Goal: Task Accomplishment & Management: Use online tool/utility

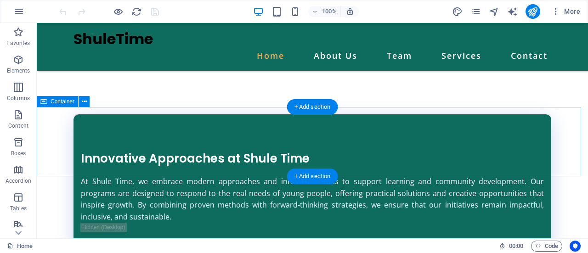
scroll to position [1700, 0]
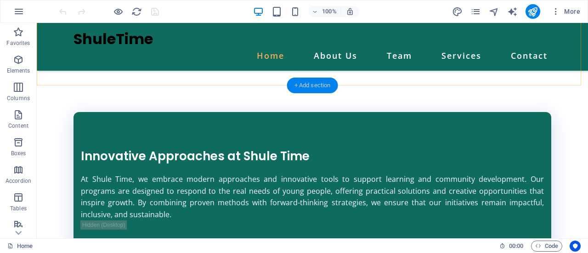
click at [298, 88] on div "+ Add section" at bounding box center [312, 86] width 51 height 16
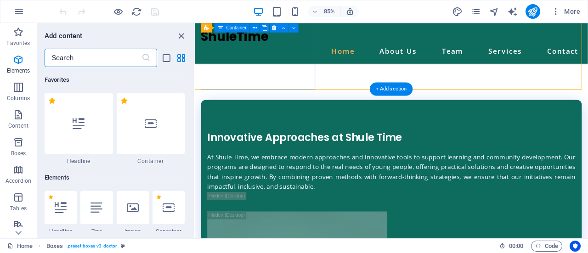
scroll to position [1608, 0]
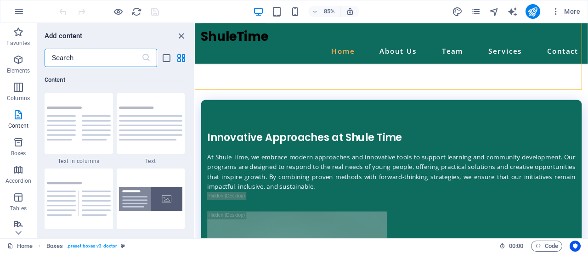
click at [72, 50] on input "text" at bounding box center [93, 58] width 97 height 18
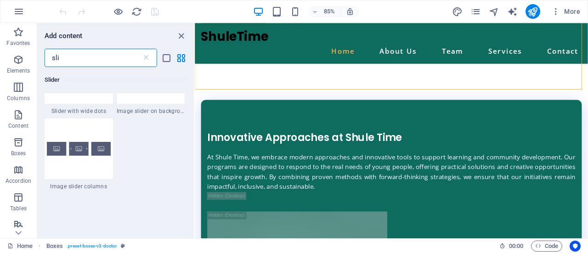
scroll to position [443, 0]
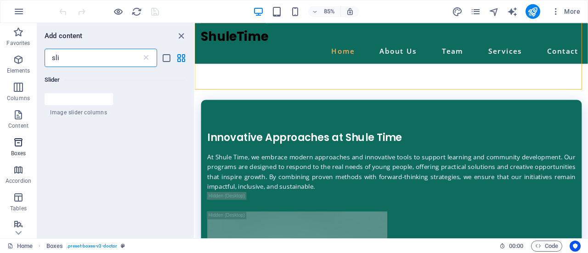
type input "sli"
click at [16, 147] on icon "button" at bounding box center [18, 142] width 11 height 11
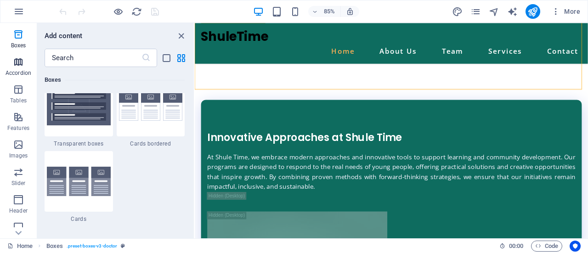
scroll to position [108, 0]
click at [13, 174] on icon "button" at bounding box center [18, 171] width 11 height 11
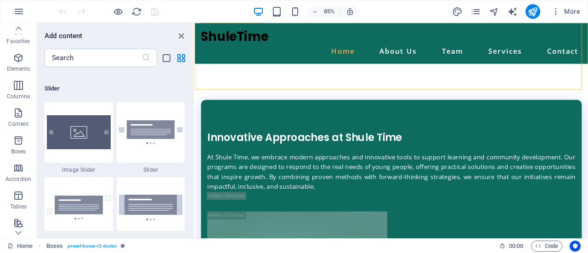
scroll to position [1, 0]
click at [18, 142] on icon "button" at bounding box center [18, 141] width 11 height 11
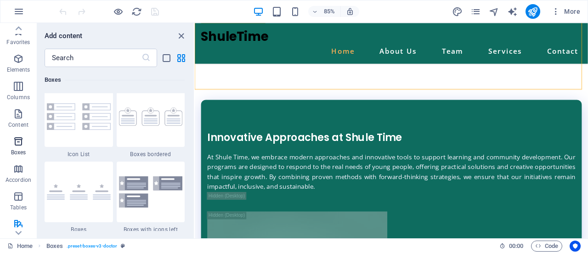
scroll to position [2534, 0]
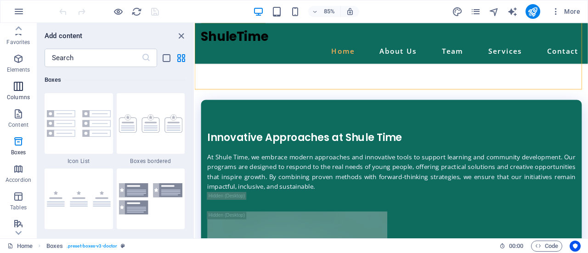
click at [24, 96] on p "Columns" at bounding box center [18, 97] width 23 height 7
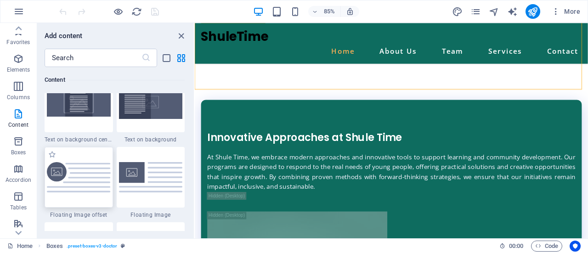
scroll to position [1930, 0]
click at [78, 157] on div at bounding box center [79, 177] width 68 height 61
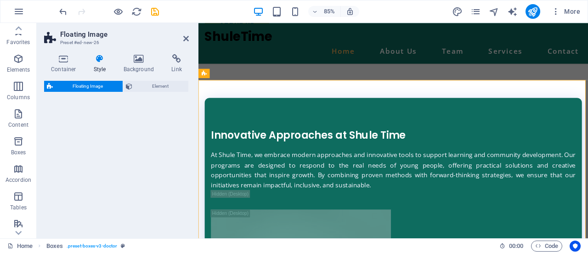
select select "%"
select select "rem"
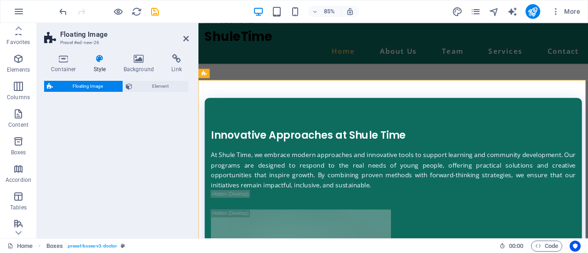
select select "%"
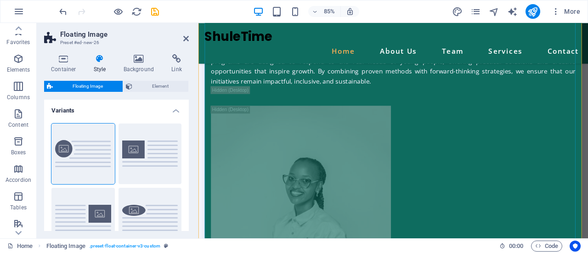
scroll to position [1825, 0]
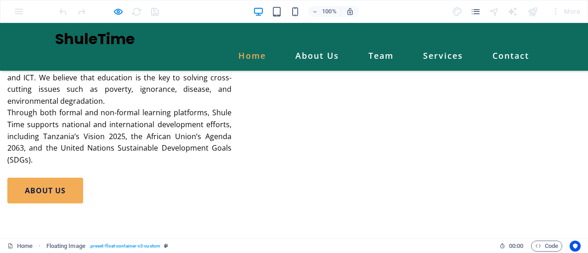
scroll to position [1514, 0]
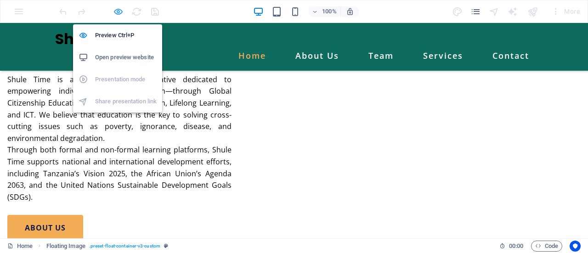
select select "%"
select select "rem"
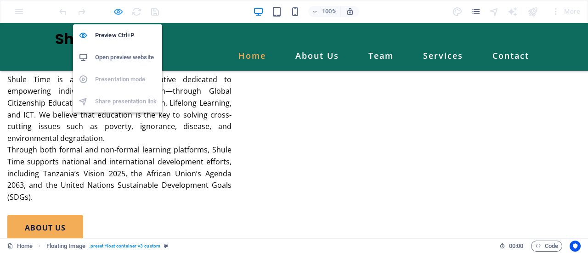
select select "%"
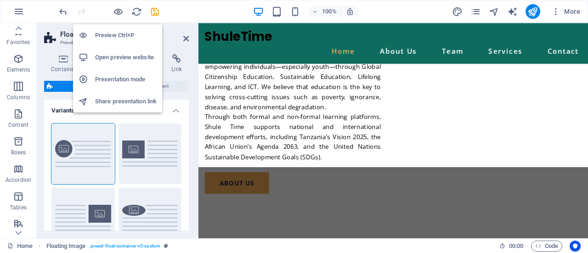
scroll to position [1843, 0]
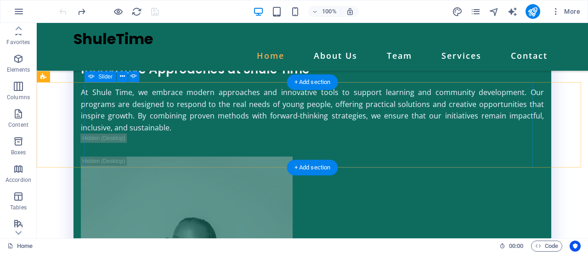
scroll to position [1788, 0]
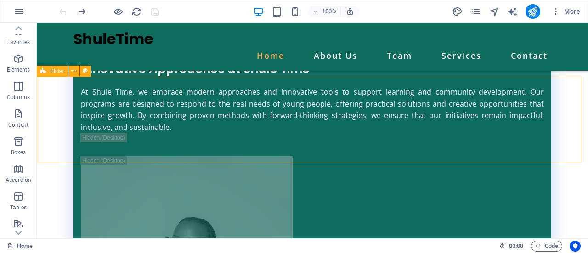
click at [46, 75] on icon at bounding box center [43, 71] width 6 height 11
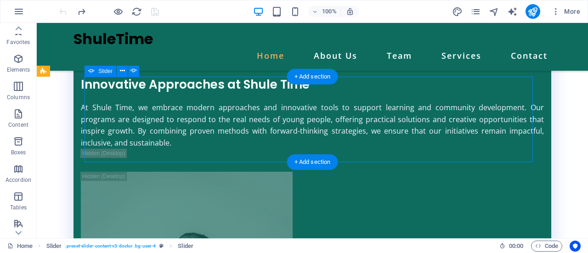
select select "ms"
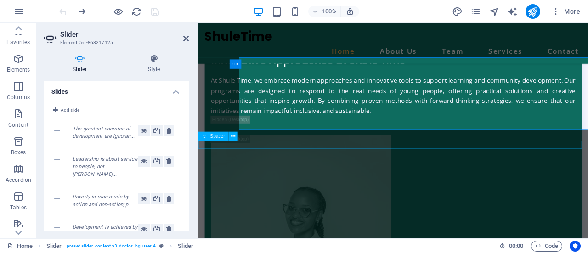
scroll to position [1801, 0]
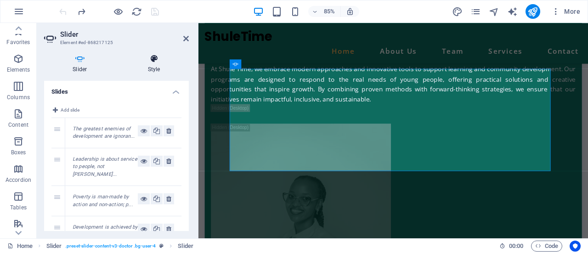
click at [150, 68] on h4 "Style" at bounding box center [153, 63] width 69 height 19
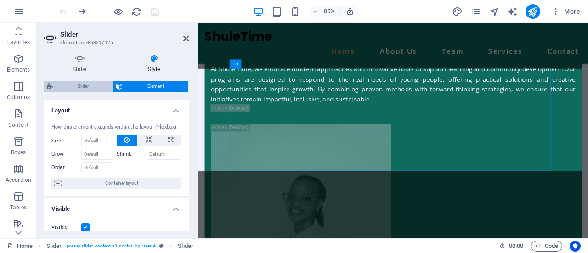
click at [87, 87] on span "Slider" at bounding box center [83, 86] width 55 height 11
select select "px"
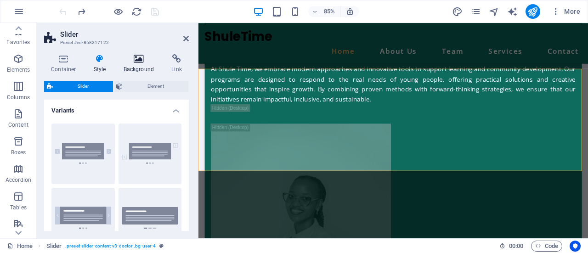
click at [136, 63] on h4 "Background" at bounding box center [141, 63] width 48 height 19
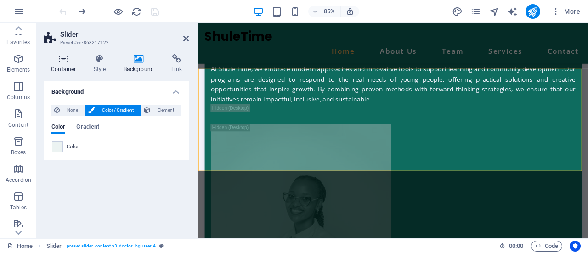
click at [73, 63] on h4 "Container" at bounding box center [65, 63] width 43 height 19
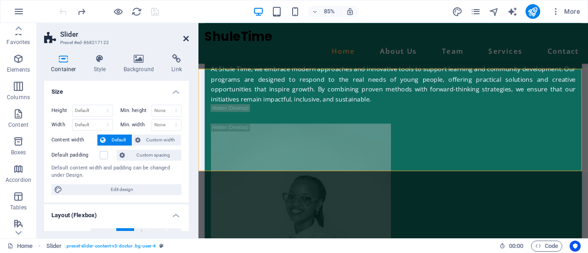
click at [185, 38] on icon at bounding box center [186, 38] width 6 height 7
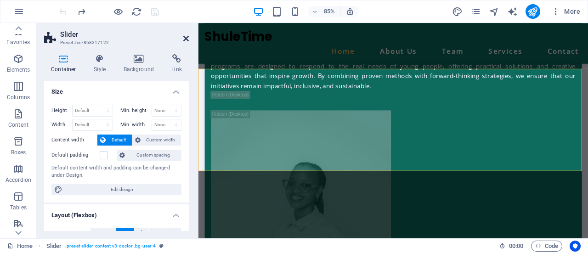
scroll to position [1788, 0]
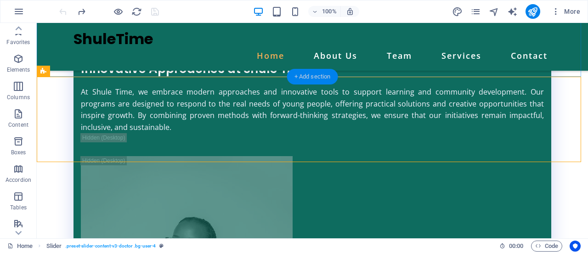
click at [303, 74] on div "+ Add section" at bounding box center [312, 77] width 51 height 16
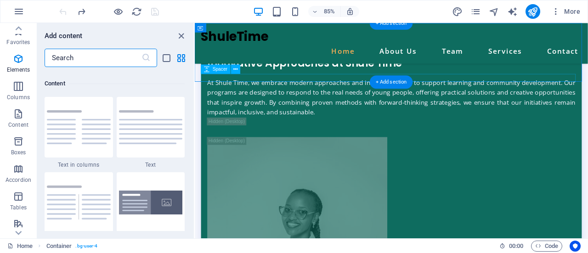
scroll to position [1608, 0]
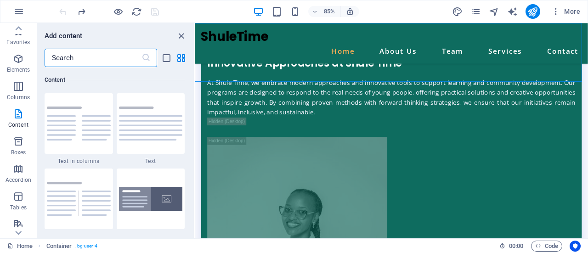
click at [98, 62] on input "text" at bounding box center [93, 58] width 97 height 18
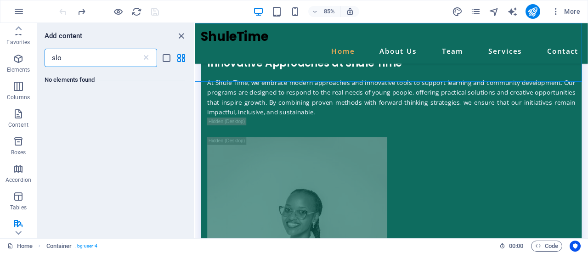
scroll to position [0, 0]
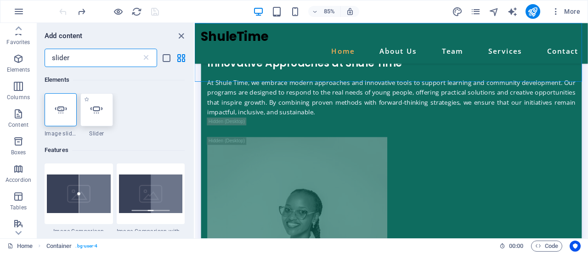
type input "slider"
click at [92, 113] on icon at bounding box center [97, 110] width 12 height 12
select select "ms"
select select "s"
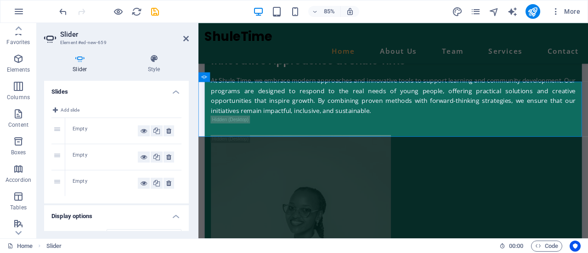
scroll to position [1785, 0]
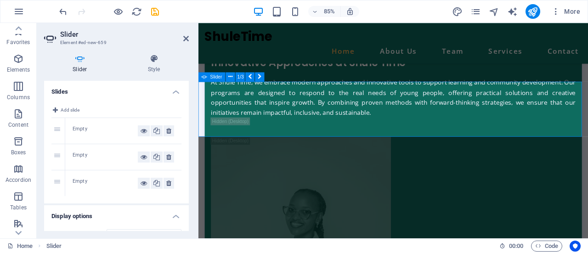
click at [73, 130] on div "Empty" at bounding box center [105, 130] width 65 height 11
click at [56, 129] on div "1" at bounding box center [58, 131] width 14 height 26
click at [69, 128] on div "Empty" at bounding box center [123, 131] width 116 height 26
click at [58, 112] on button "Add slide" at bounding box center [65, 110] width 29 height 11
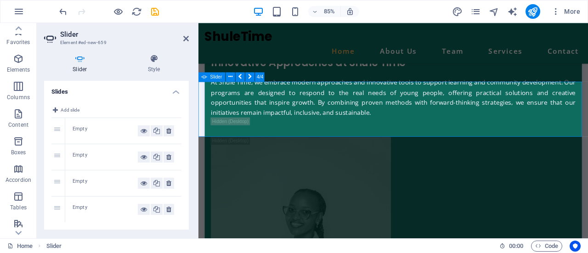
click at [68, 108] on span "Add slide" at bounding box center [70, 110] width 19 height 11
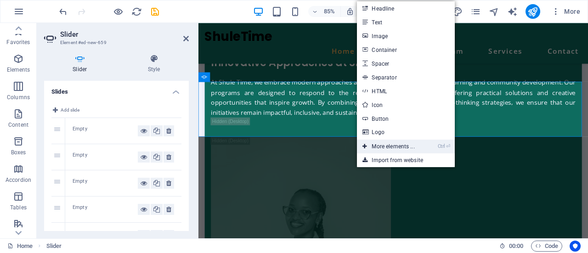
click at [383, 141] on link "Ctrl ⏎ More elements ..." at bounding box center [388, 147] width 63 height 14
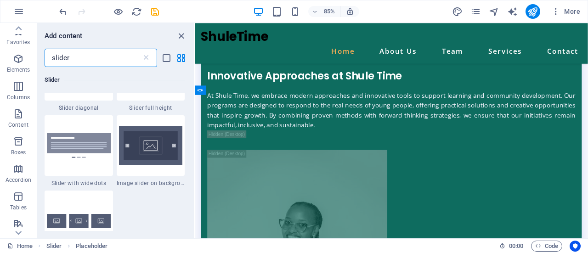
scroll to position [289, 0]
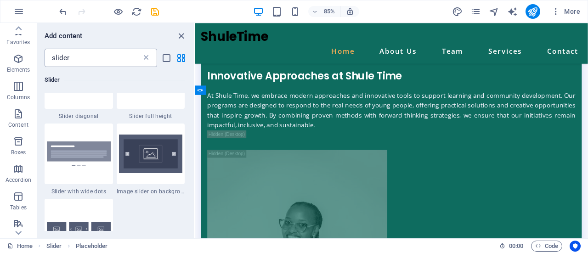
click at [146, 56] on icon at bounding box center [146, 57] width 9 height 9
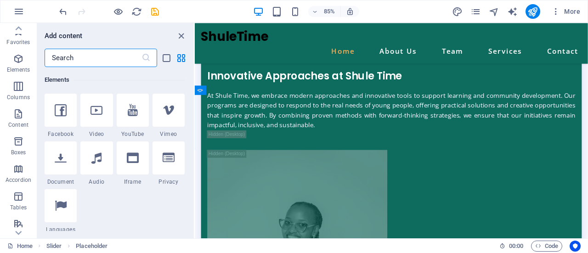
scroll to position [5329, 0]
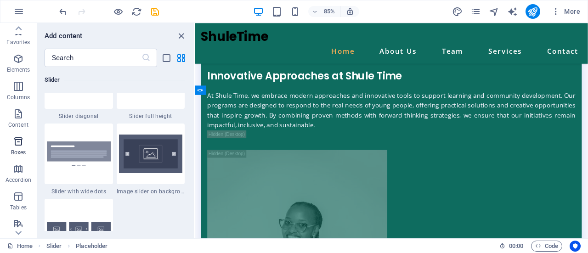
click at [16, 143] on icon "button" at bounding box center [18, 141] width 11 height 11
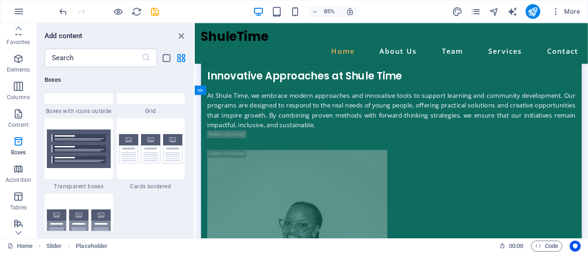
scroll to position [2736, 0]
click at [147, 158] on img at bounding box center [151, 149] width 64 height 30
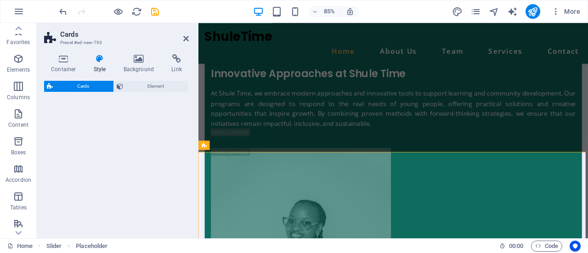
select select "rem"
select select "preset-image-boxes-v3-border"
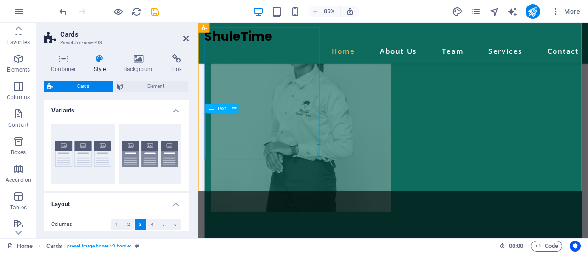
scroll to position [1989, 0]
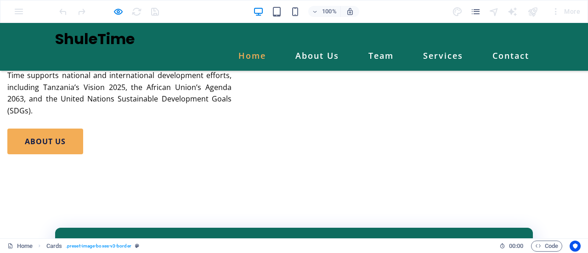
scroll to position [1544, 0]
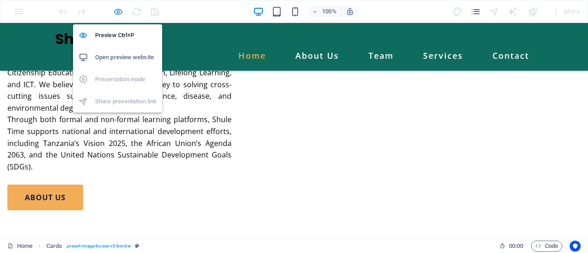
select select "rem"
select select "preset-image-boxes-v3-border"
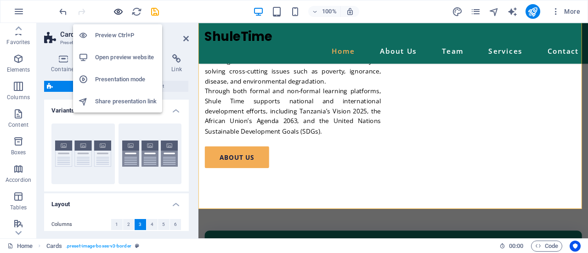
scroll to position [1931, 0]
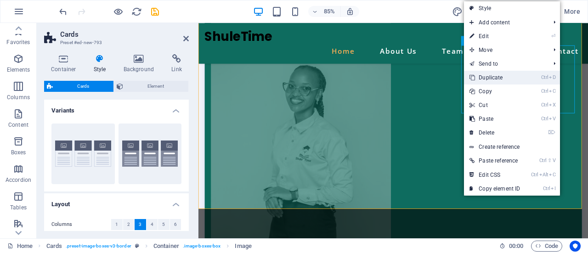
click at [487, 75] on link "Ctrl D Duplicate" at bounding box center [495, 78] width 62 height 14
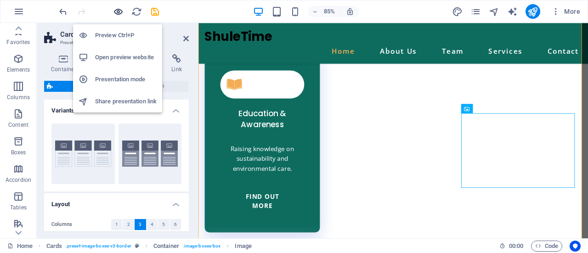
scroll to position [1544, 0]
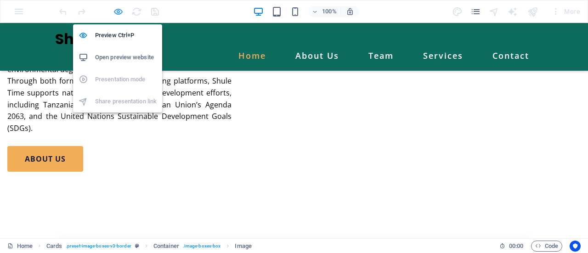
select select "rem"
select select "preset-image-boxes-v3-border"
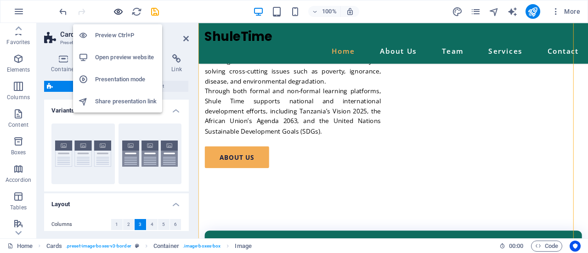
scroll to position [1931, 0]
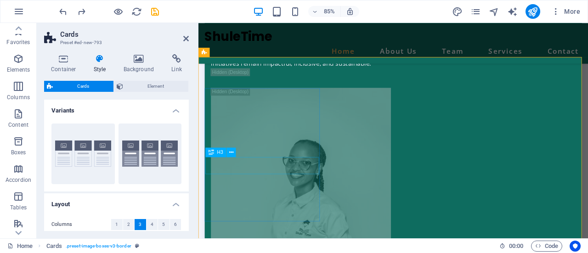
scroll to position [1843, 0]
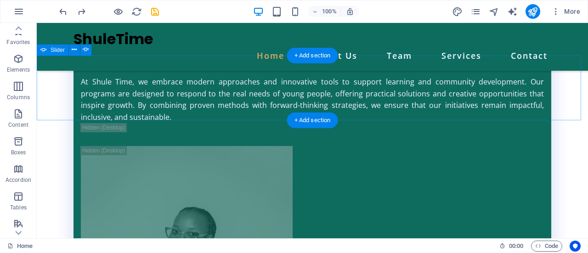
scroll to position [1794, 0]
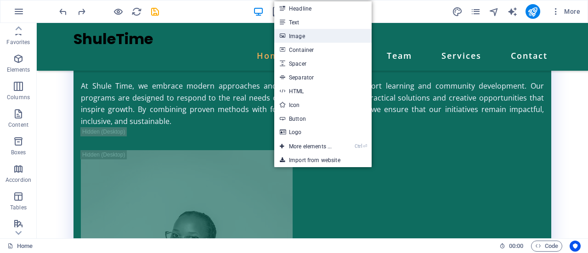
click at [286, 34] on link "Image" at bounding box center [322, 36] width 97 height 14
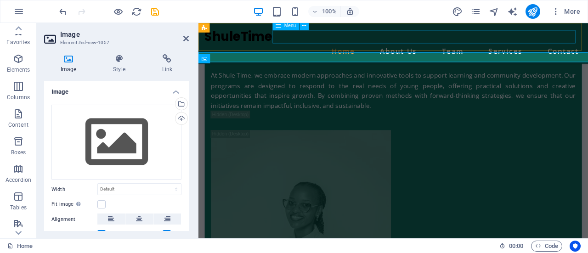
scroll to position [1807, 0]
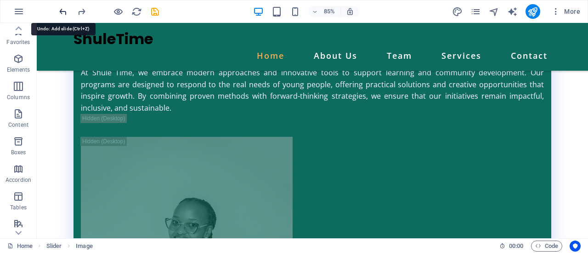
scroll to position [1794, 0]
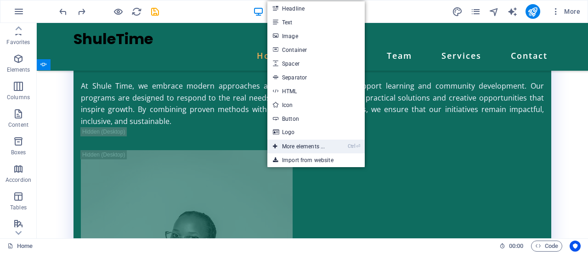
click at [311, 143] on link "Ctrl ⏎ More elements ..." at bounding box center [298, 147] width 63 height 14
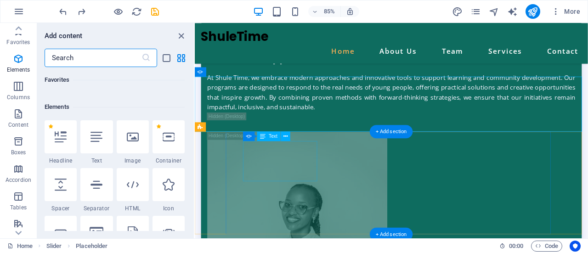
scroll to position [98, 0]
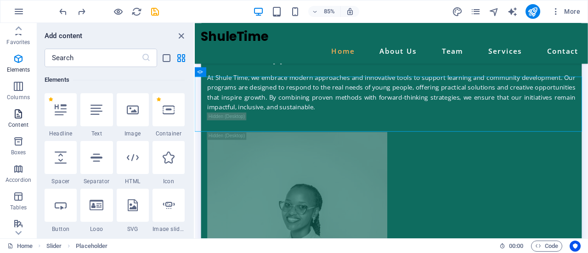
click at [16, 125] on p "Content" at bounding box center [18, 124] width 20 height 7
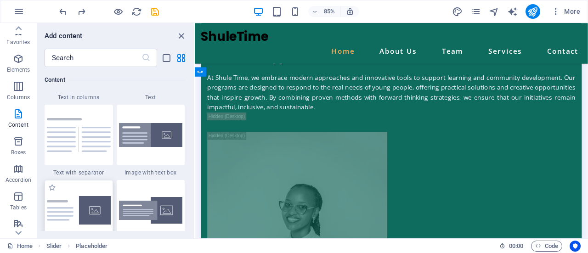
scroll to position [1671, 0]
click at [144, 141] on img at bounding box center [151, 136] width 64 height 24
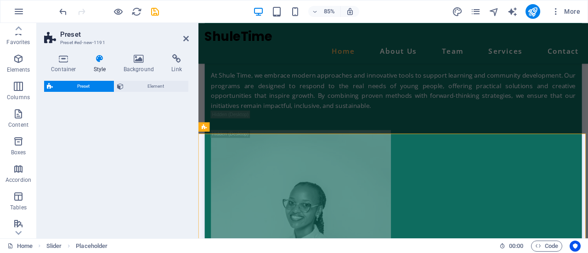
scroll to position [1792, 0]
select select "rem"
select select "px"
select select "preset-text-with-image-v4-boxed"
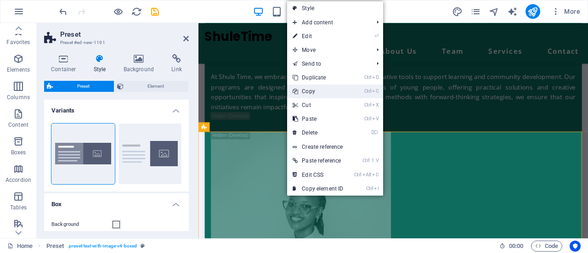
click at [307, 90] on link "Ctrl C Copy" at bounding box center [318, 92] width 62 height 14
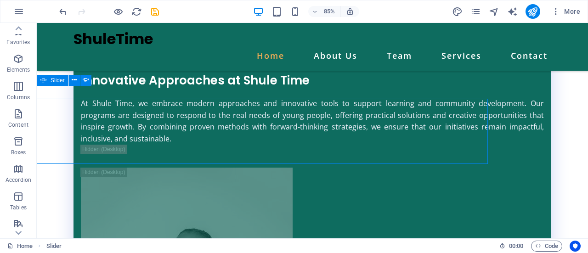
scroll to position [1779, 0]
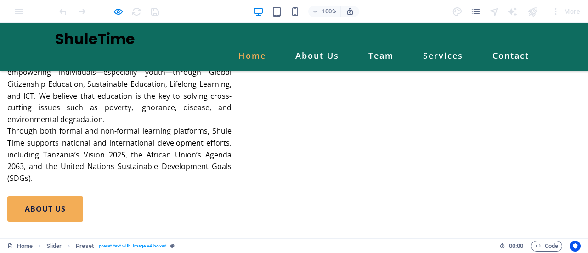
scroll to position [1494, 0]
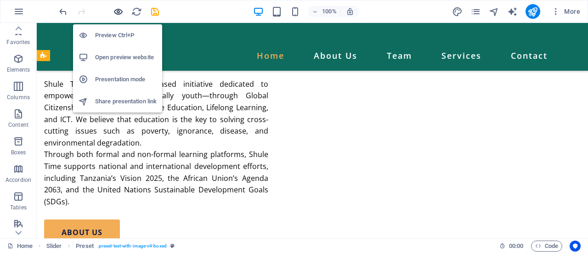
scroll to position [1803, 0]
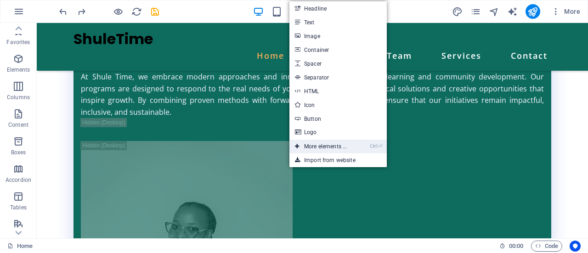
click at [315, 144] on link "Ctrl ⏎ More elements ..." at bounding box center [320, 147] width 63 height 14
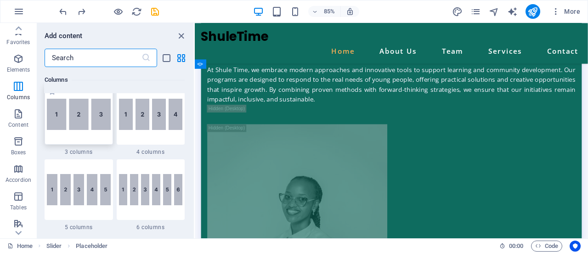
scroll to position [545, 0]
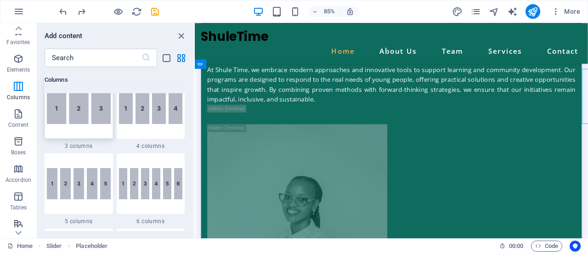
click at [98, 102] on img at bounding box center [79, 108] width 64 height 31
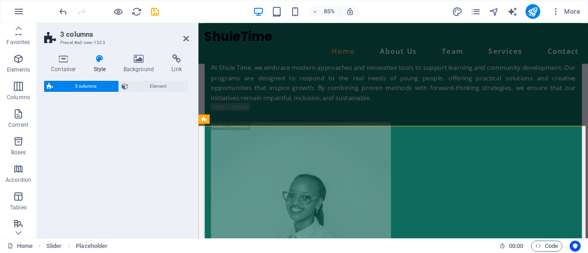
select select "rem"
select select "preset-columns-three-v2-default"
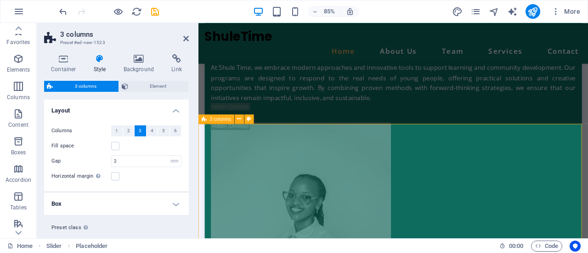
scroll to position [1801, 0]
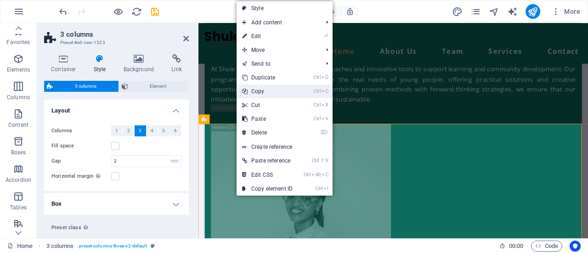
click at [258, 90] on link "Ctrl C Copy" at bounding box center [268, 92] width 62 height 14
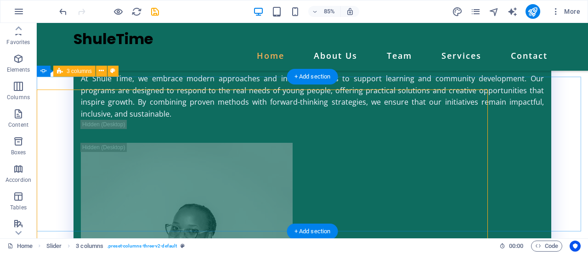
scroll to position [1788, 0]
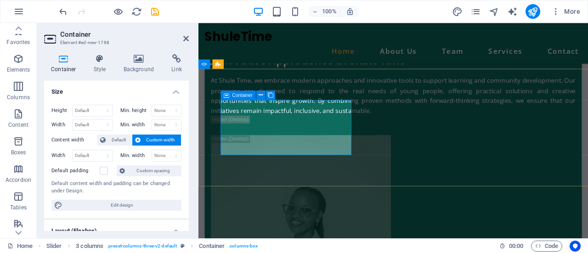
scroll to position [1801, 0]
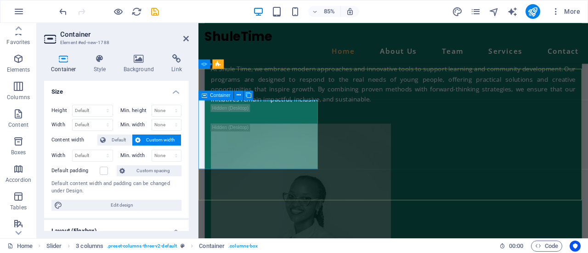
click at [185, 38] on icon at bounding box center [186, 38] width 6 height 7
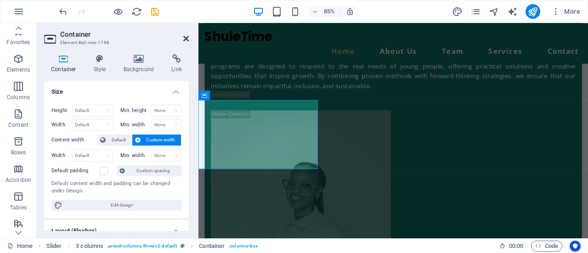
scroll to position [1788, 0]
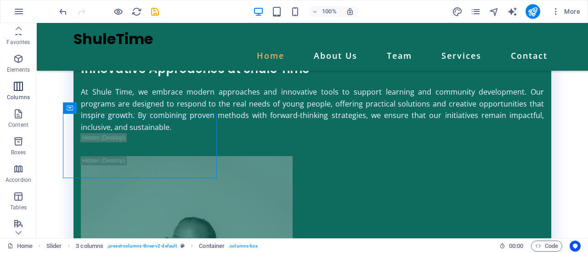
scroll to position [25, 0]
click at [20, 97] on p "Content" at bounding box center [18, 100] width 20 height 7
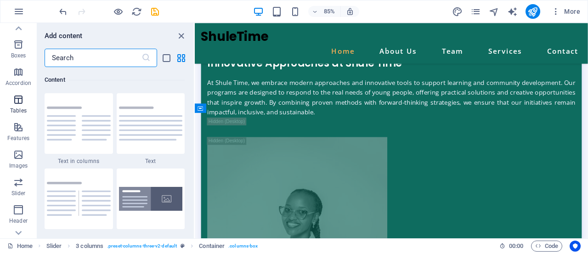
scroll to position [95, 0]
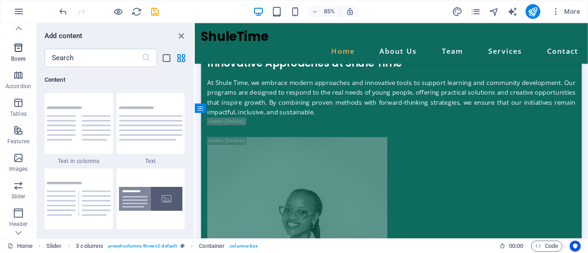
click at [20, 45] on icon "button" at bounding box center [18, 47] width 11 height 11
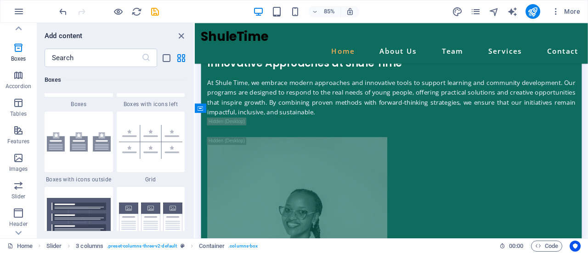
scroll to position [2713, 0]
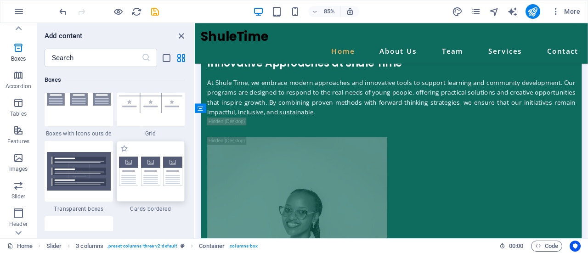
click at [130, 180] on img at bounding box center [151, 172] width 64 height 30
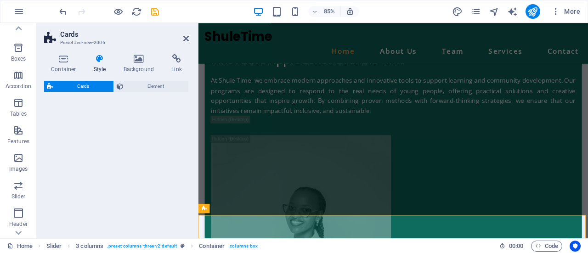
select select "rem"
select select "preset-image-boxes-v3-border"
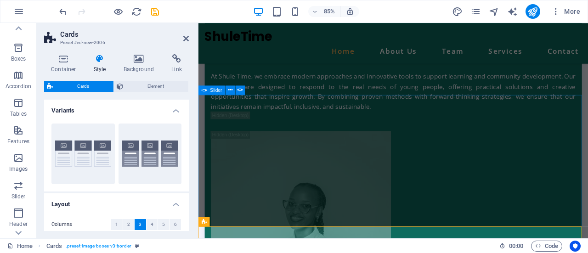
scroll to position [1799, 0]
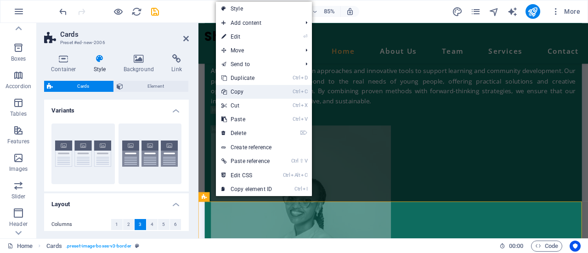
click at [239, 90] on link "Ctrl C Copy" at bounding box center [247, 92] width 62 height 14
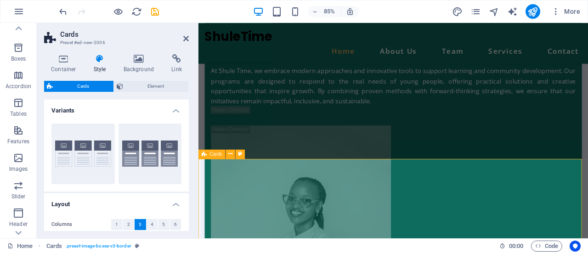
scroll to position [1853, 0]
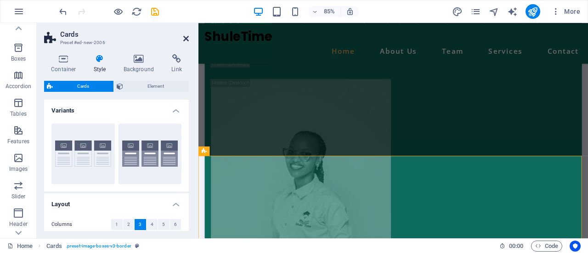
click at [187, 39] on icon at bounding box center [186, 38] width 6 height 7
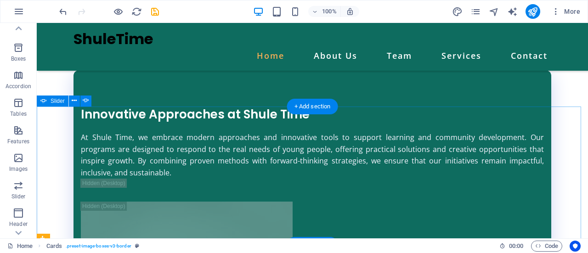
scroll to position [1742, 0]
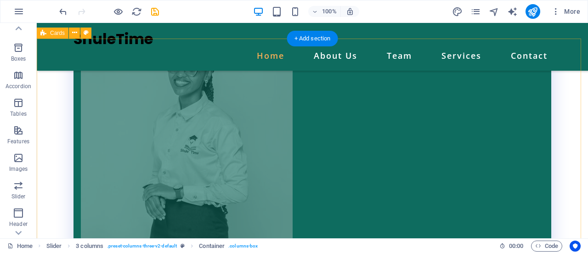
scroll to position [1965, 0]
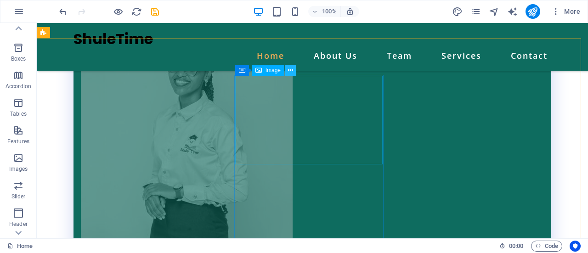
click at [291, 71] on icon at bounding box center [290, 71] width 5 height 10
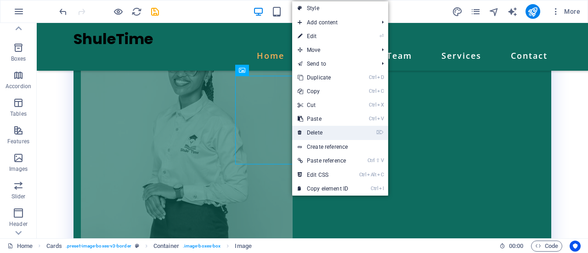
click at [318, 131] on link "⌦ Delete" at bounding box center [323, 133] width 62 height 14
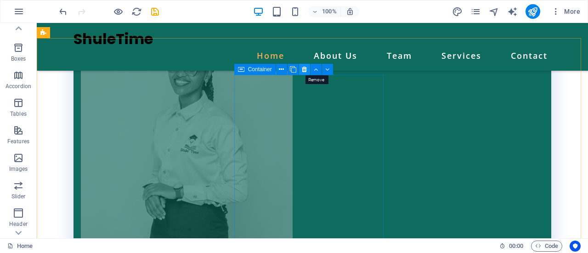
click at [301, 71] on button at bounding box center [304, 69] width 11 height 11
click at [293, 72] on button at bounding box center [290, 70] width 11 height 11
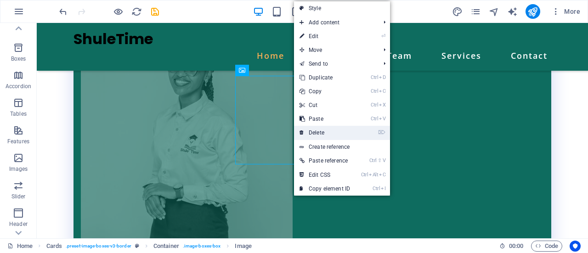
click at [312, 130] on link "⌦ Delete" at bounding box center [325, 133] width 62 height 14
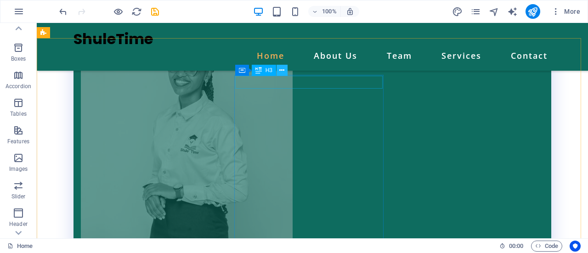
click at [279, 70] on icon at bounding box center [281, 71] width 5 height 10
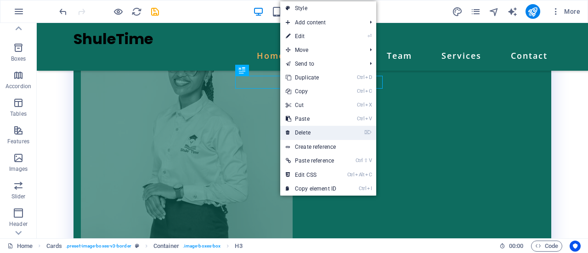
click at [304, 133] on link "⌦ Delete" at bounding box center [311, 133] width 62 height 14
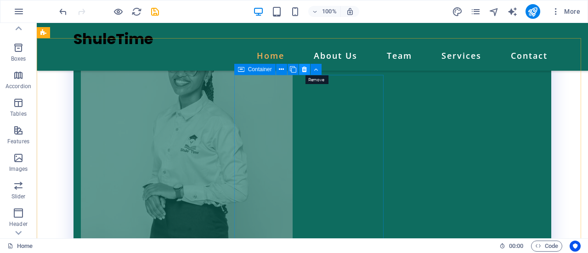
click at [303, 71] on icon at bounding box center [304, 70] width 5 height 10
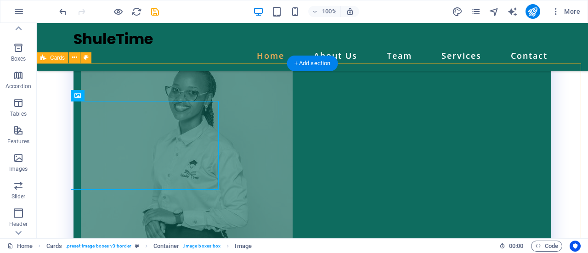
scroll to position [1939, 0]
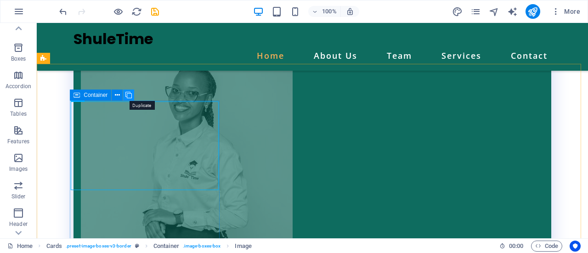
click at [130, 96] on icon at bounding box center [128, 96] width 6 height 10
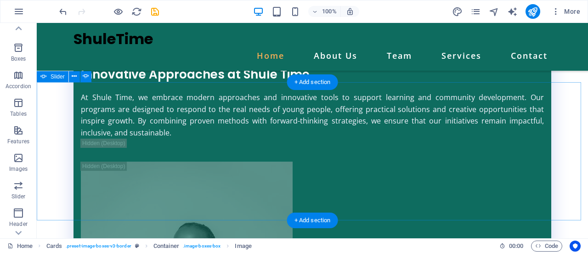
scroll to position [1771, 0]
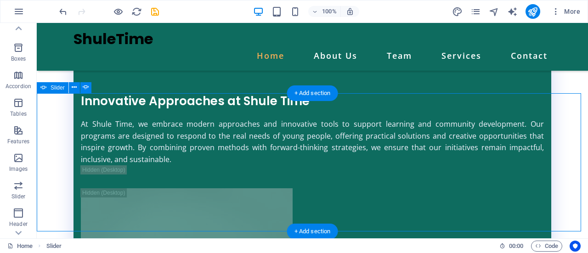
scroll to position [1784, 0]
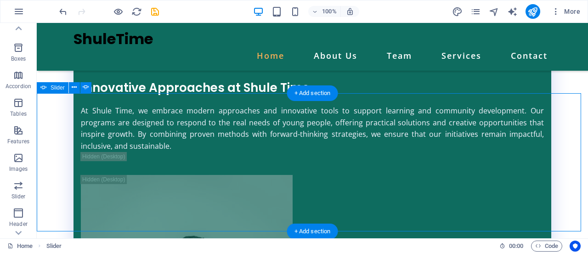
select select "ms"
select select "s"
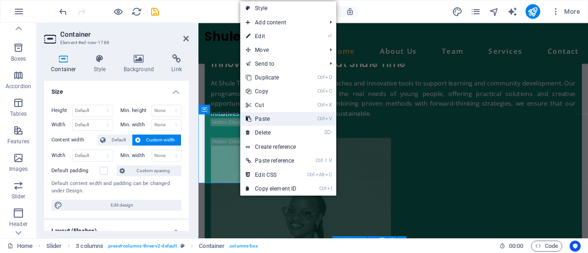
click at [262, 120] on link "Ctrl V Paste" at bounding box center [271, 119] width 62 height 14
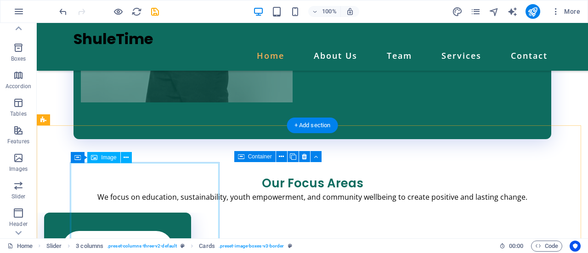
scroll to position [2128, 0]
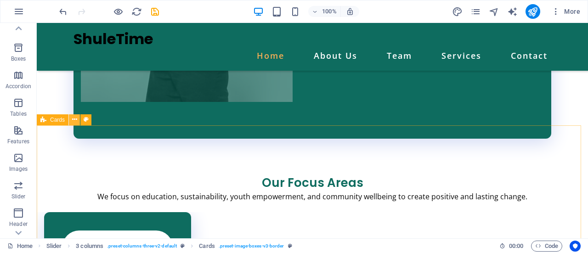
click at [75, 118] on icon at bounding box center [74, 120] width 5 height 10
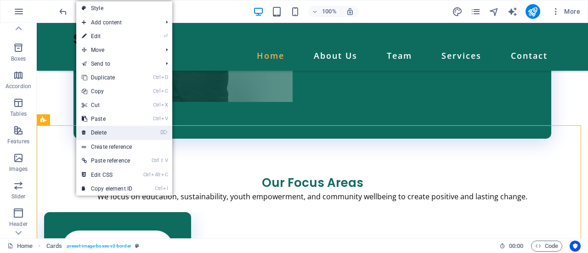
click at [98, 136] on link "⌦ Delete" at bounding box center [107, 133] width 62 height 14
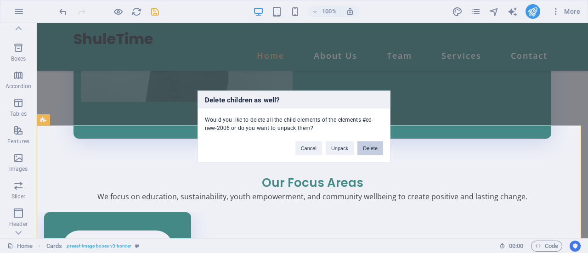
click at [371, 153] on button "Delete" at bounding box center [370, 148] width 26 height 14
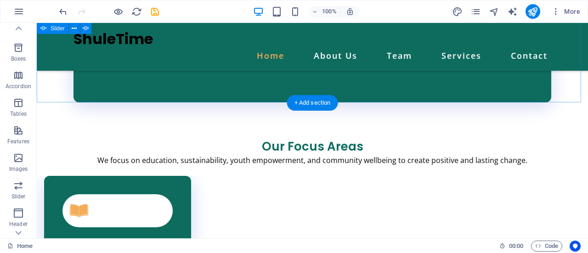
scroll to position [2141, 0]
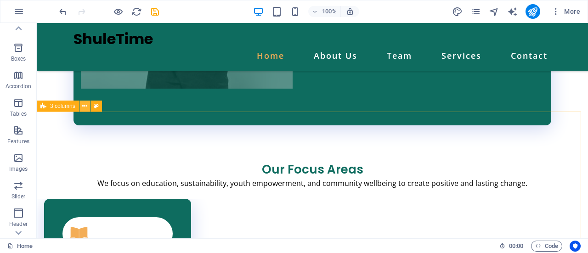
click at [85, 106] on icon at bounding box center [84, 107] width 5 height 10
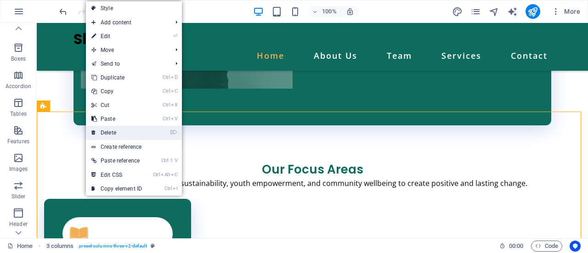
click at [110, 130] on link "⌦ Delete" at bounding box center [117, 133] width 62 height 14
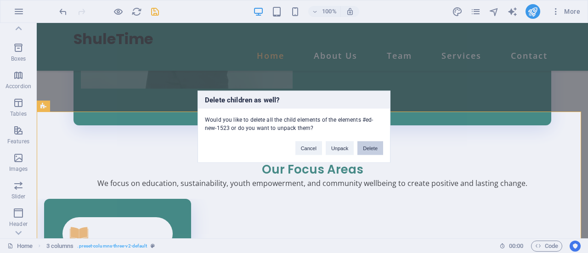
click at [372, 148] on button "Delete" at bounding box center [370, 148] width 26 height 14
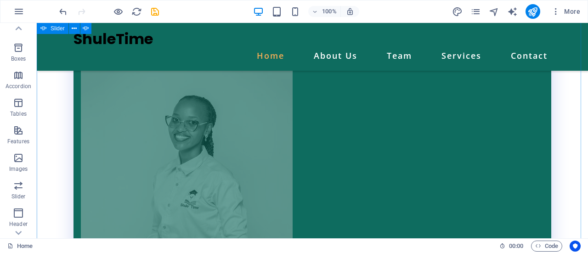
scroll to position [1907, 0]
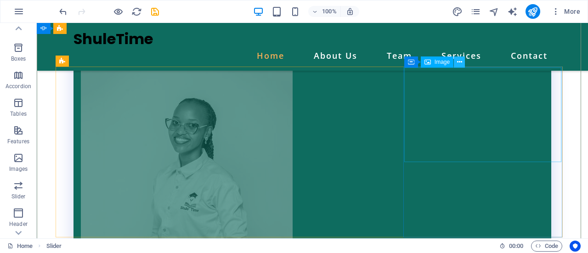
click at [461, 61] on icon at bounding box center [459, 62] width 5 height 10
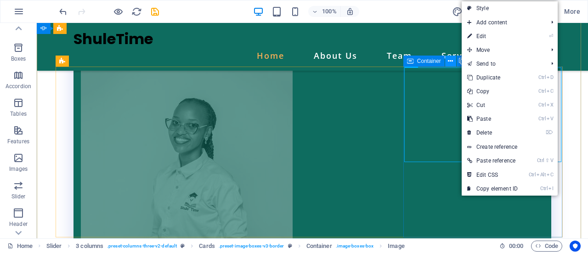
click at [449, 60] on icon at bounding box center [450, 62] width 5 height 10
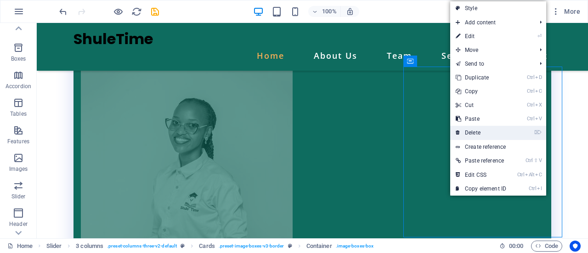
click at [475, 130] on link "⌦ Delete" at bounding box center [481, 133] width 62 height 14
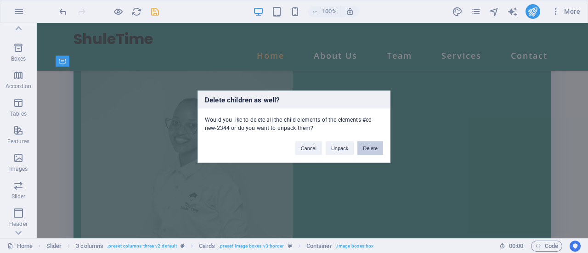
click at [364, 146] on button "Delete" at bounding box center [370, 148] width 26 height 14
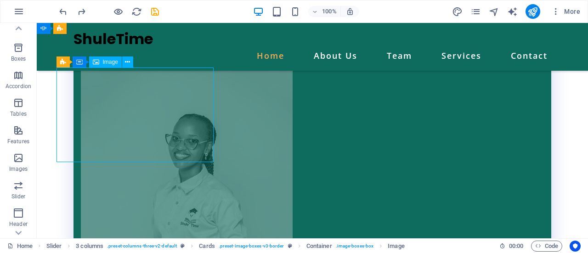
select select "%"
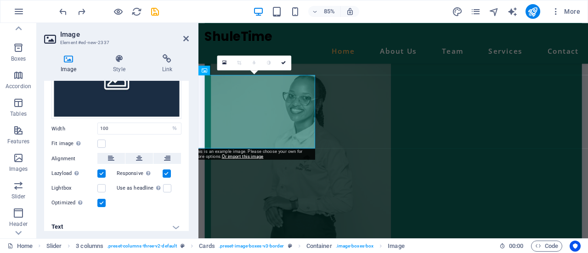
scroll to position [71, 0]
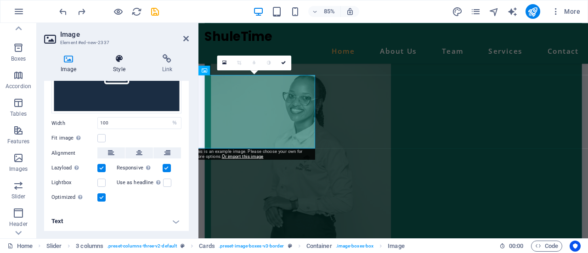
click at [118, 64] on h4 "Style" at bounding box center [120, 63] width 49 height 19
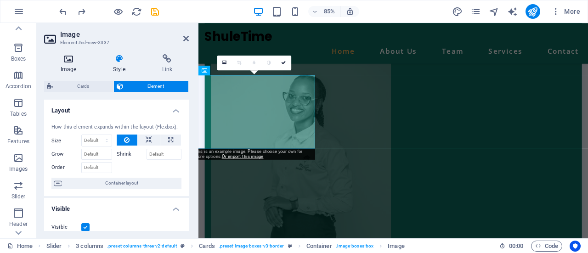
click at [71, 61] on icon at bounding box center [68, 58] width 49 height 9
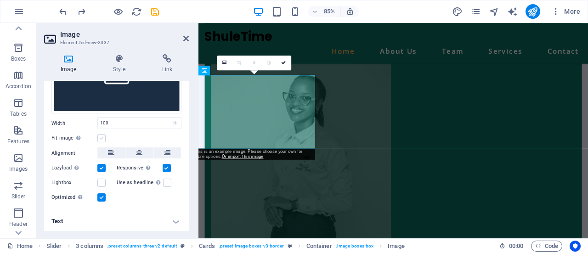
click at [100, 136] on label at bounding box center [101, 138] width 8 height 8
click at [0, 0] on input "Fit image Automatically fit image to a fixed width and height" at bounding box center [0, 0] width 0 height 0
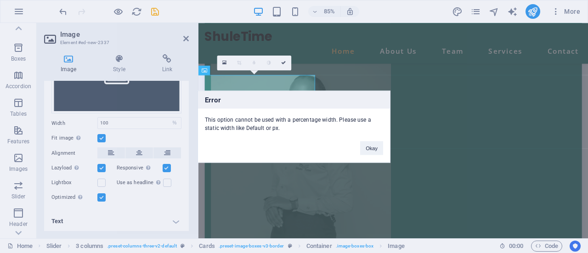
click at [100, 136] on div "Error This option cannot be used with a percentage width. Please use a static w…" at bounding box center [294, 126] width 588 height 253
click at [367, 147] on button "Okay" at bounding box center [371, 148] width 23 height 14
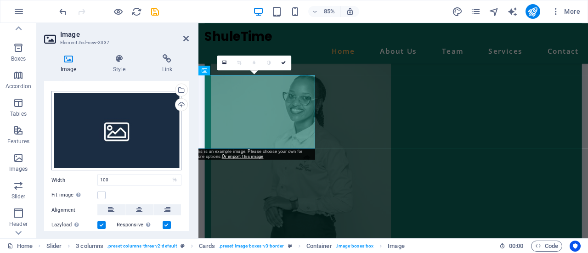
scroll to position [0, 0]
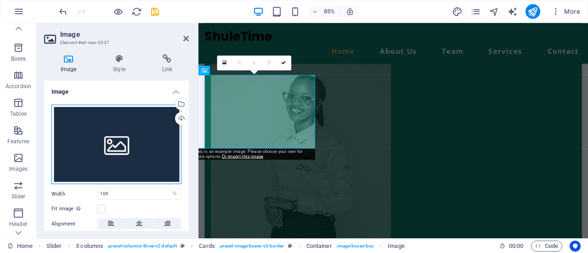
click at [122, 150] on div "Drag files here, click to choose files or select files from Files or our free s…" at bounding box center [116, 145] width 130 height 80
click at [122, 150] on body "[DOMAIN_NAME] Home (en) Favorites Elements Columns Content Boxes Accordion Tabl…" at bounding box center [294, 126] width 588 height 253
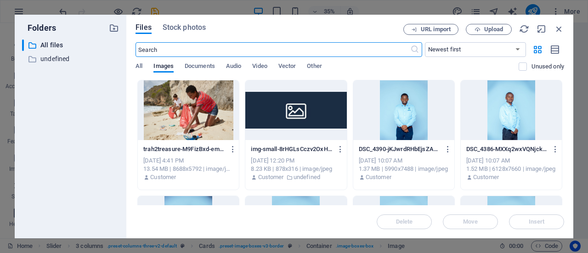
scroll to position [1903, 0]
click at [430, 106] on div at bounding box center [403, 110] width 101 height 60
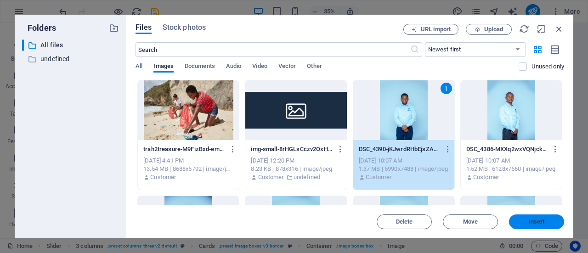
click at [518, 217] on button "Insert" at bounding box center [536, 222] width 55 height 15
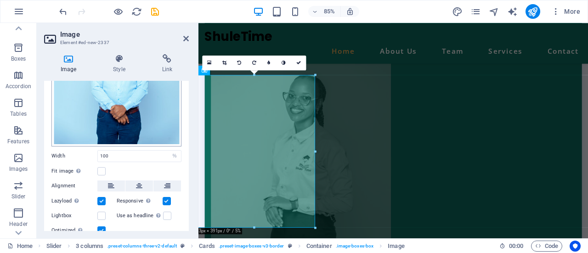
scroll to position [120, 0]
click at [100, 214] on label at bounding box center [101, 215] width 8 height 8
click at [0, 0] on input "Lightbox" at bounding box center [0, 0] width 0 height 0
click at [100, 214] on label at bounding box center [101, 215] width 8 height 8
click at [0, 0] on input "Lightbox" at bounding box center [0, 0] width 0 height 0
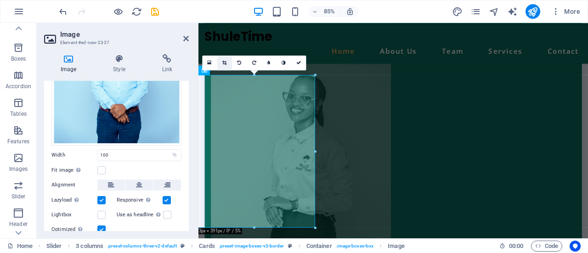
click at [226, 66] on link at bounding box center [224, 63] width 15 height 15
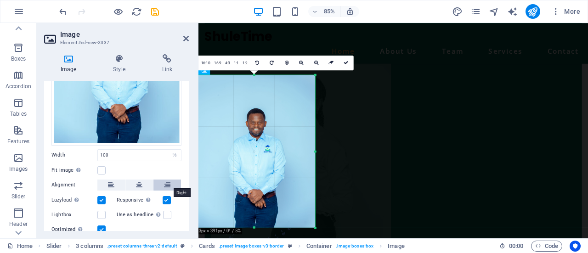
scroll to position [151, 0]
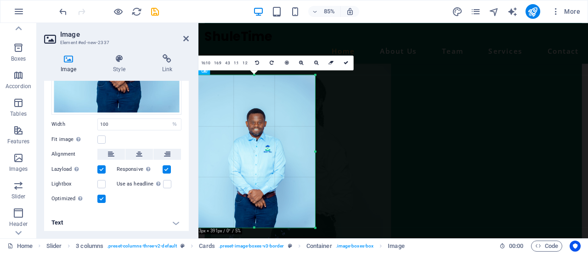
click at [178, 216] on h4 "Text" at bounding box center [116, 223] width 145 height 22
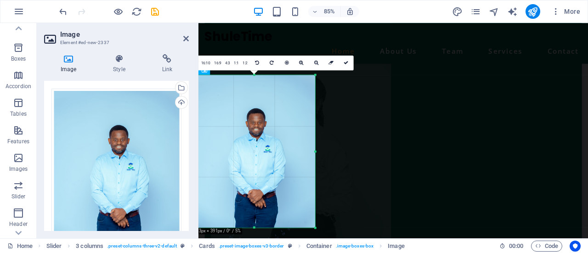
scroll to position [5, 0]
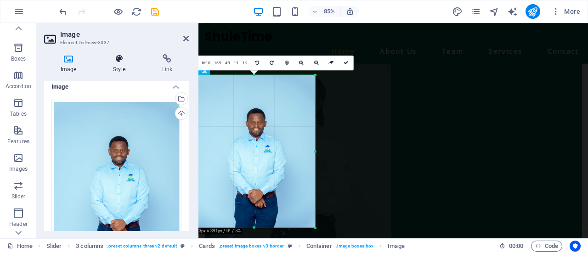
click at [115, 61] on icon at bounding box center [118, 58] width 45 height 9
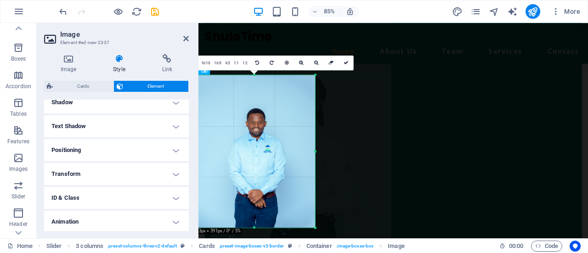
scroll to position [256, 0]
click at [285, 64] on icon at bounding box center [287, 63] width 4 height 5
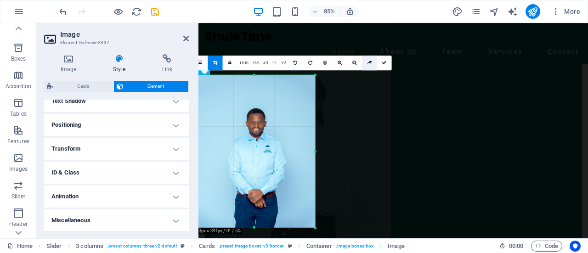
click at [369, 64] on icon at bounding box center [369, 63] width 5 height 5
click at [178, 127] on h4 "Positioning" at bounding box center [116, 125] width 145 height 22
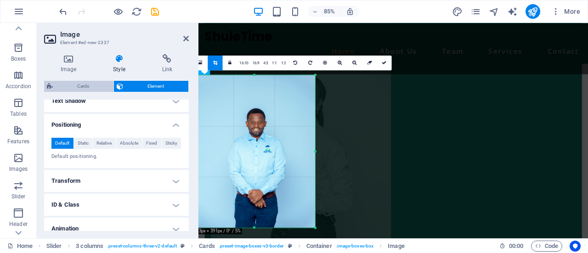
click at [85, 81] on span "Cards" at bounding box center [83, 86] width 55 height 11
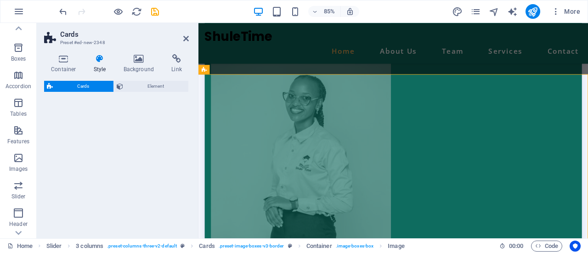
select select "rem"
select select "preset-image-boxes-v3-border"
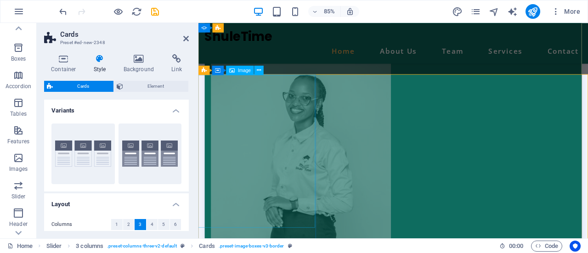
click at [250, 71] on span "Image" at bounding box center [244, 70] width 13 height 5
click at [259, 72] on icon at bounding box center [259, 70] width 4 height 8
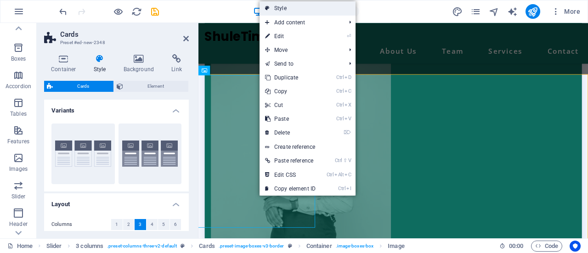
click at [286, 10] on link "Style" at bounding box center [308, 8] width 96 height 14
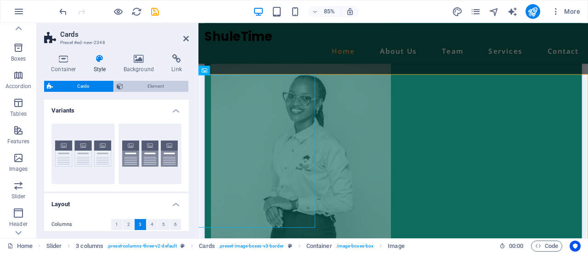
click at [119, 89] on icon at bounding box center [120, 86] width 6 height 11
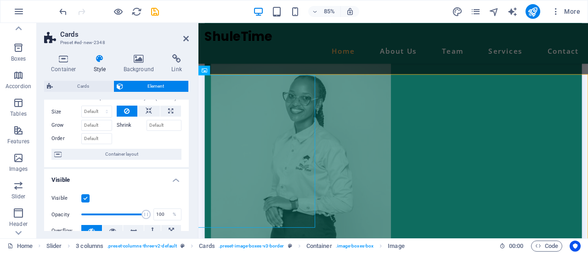
scroll to position [29, 0]
click at [149, 111] on icon at bounding box center [149, 110] width 6 height 11
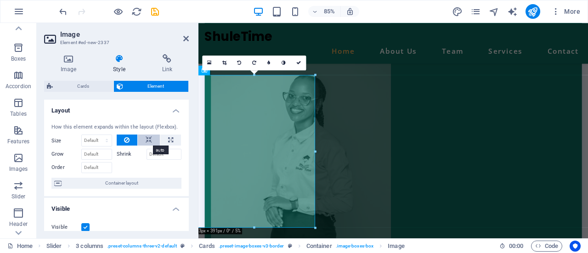
click at [149, 142] on icon at bounding box center [149, 140] width 6 height 11
click at [168, 139] on icon at bounding box center [170, 140] width 5 height 11
type input "100"
select select "%"
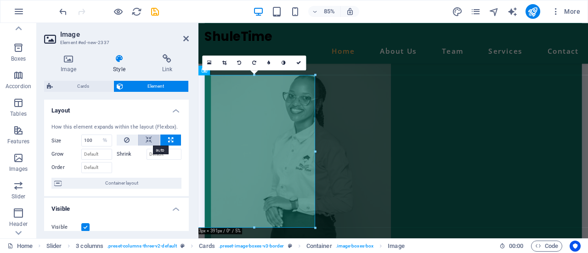
click at [147, 139] on icon at bounding box center [149, 140] width 6 height 11
select select "DISABLED_OPTION_VALUE"
click at [126, 140] on icon at bounding box center [127, 140] width 6 height 11
click at [122, 158] on label "Shrink" at bounding box center [132, 154] width 30 height 11
click at [147, 158] on input "Shrink" at bounding box center [164, 154] width 35 height 11
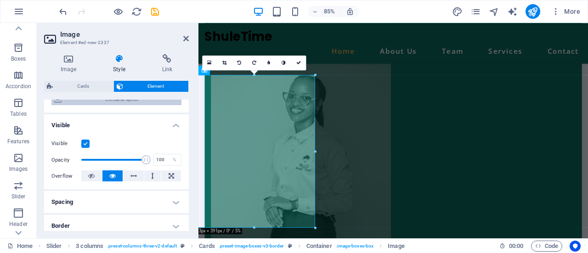
scroll to position [89, 0]
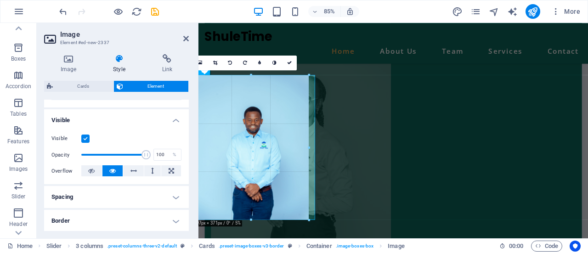
drag, startPoint x: 315, startPoint y: 227, endPoint x: 128, endPoint y: 53, distance: 254.6
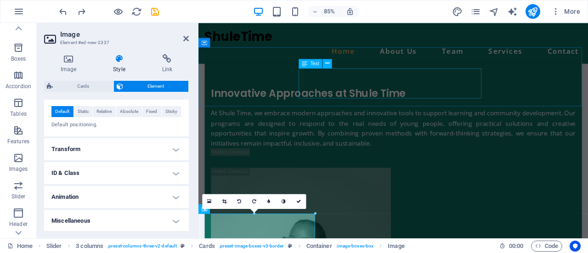
scroll to position [1750, 0]
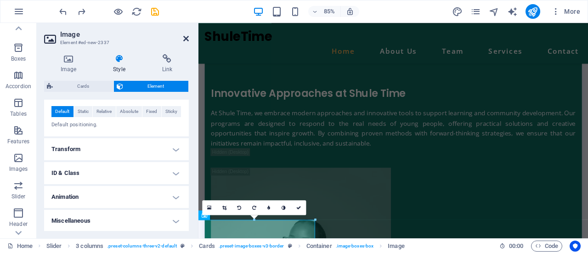
click at [184, 37] on icon at bounding box center [186, 38] width 6 height 7
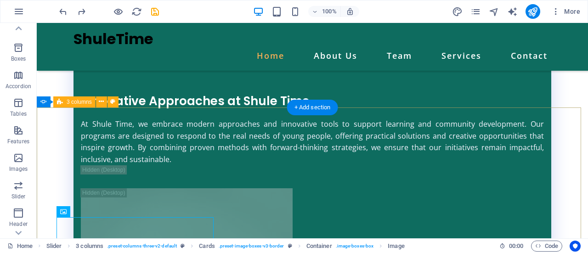
scroll to position [1755, 0]
